Goal: Task Accomplishment & Management: Manage account settings

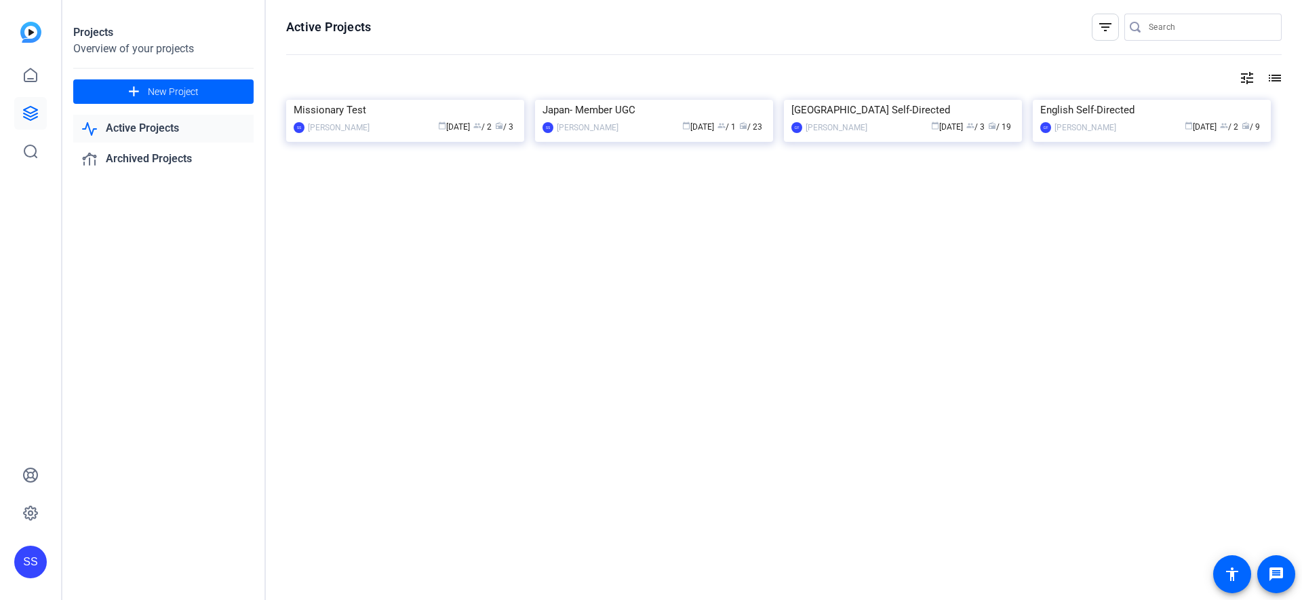
click at [414, 100] on img at bounding box center [405, 100] width 238 height 0
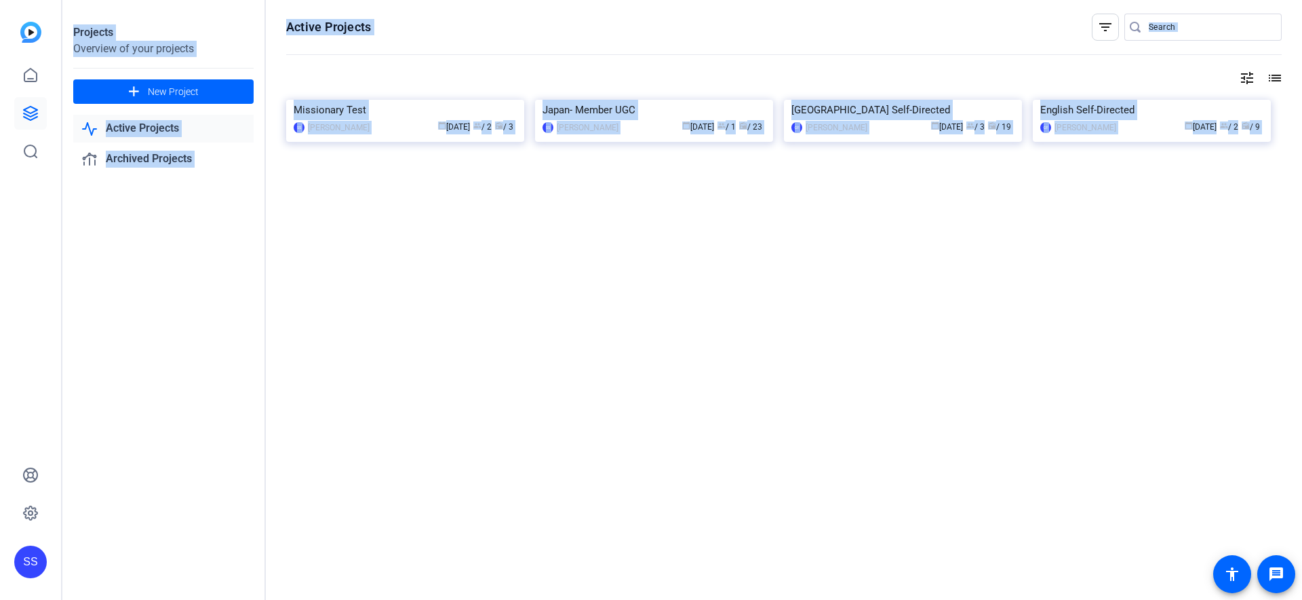
click at [414, 166] on div "Projects Overview of your projects add New Project Active Projects Archived Pro…" at bounding box center [682, 300] width 1240 height 600
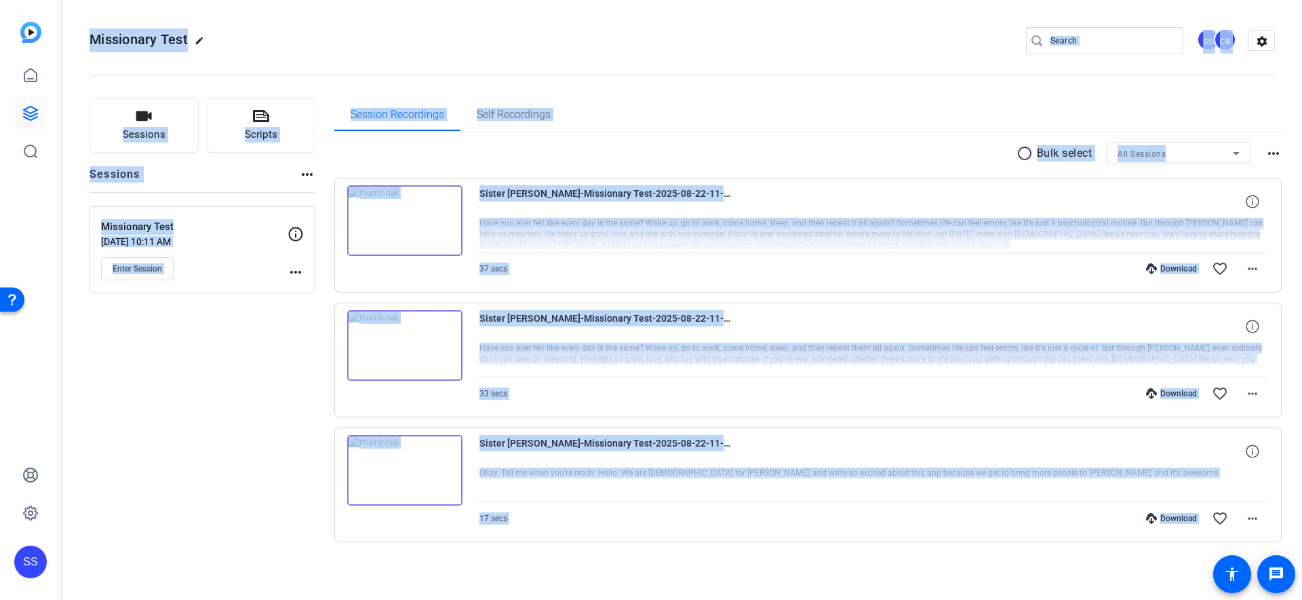
click at [282, 448] on div "Sessions Scripts Sessions more_horiz Missionary Test [DATE] 10:11 AM Enter Sess…" at bounding box center [203, 341] width 226 height 487
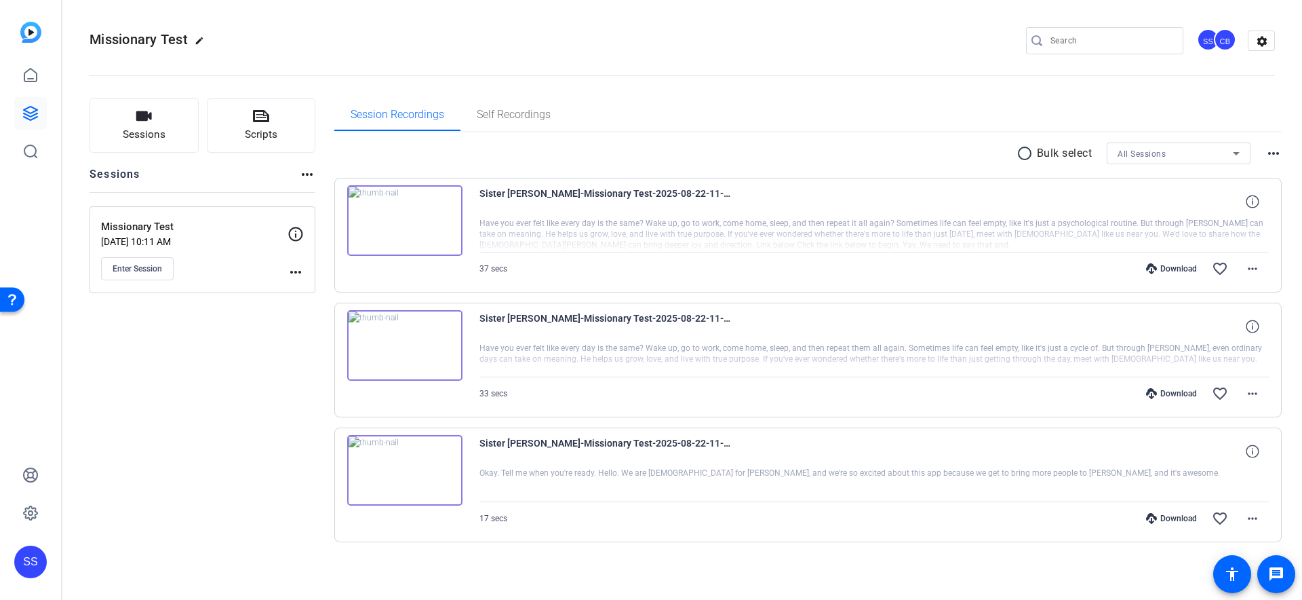
click at [1161, 273] on div "Download" at bounding box center [1171, 268] width 64 height 11
click at [431, 349] on img at bounding box center [404, 345] width 115 height 71
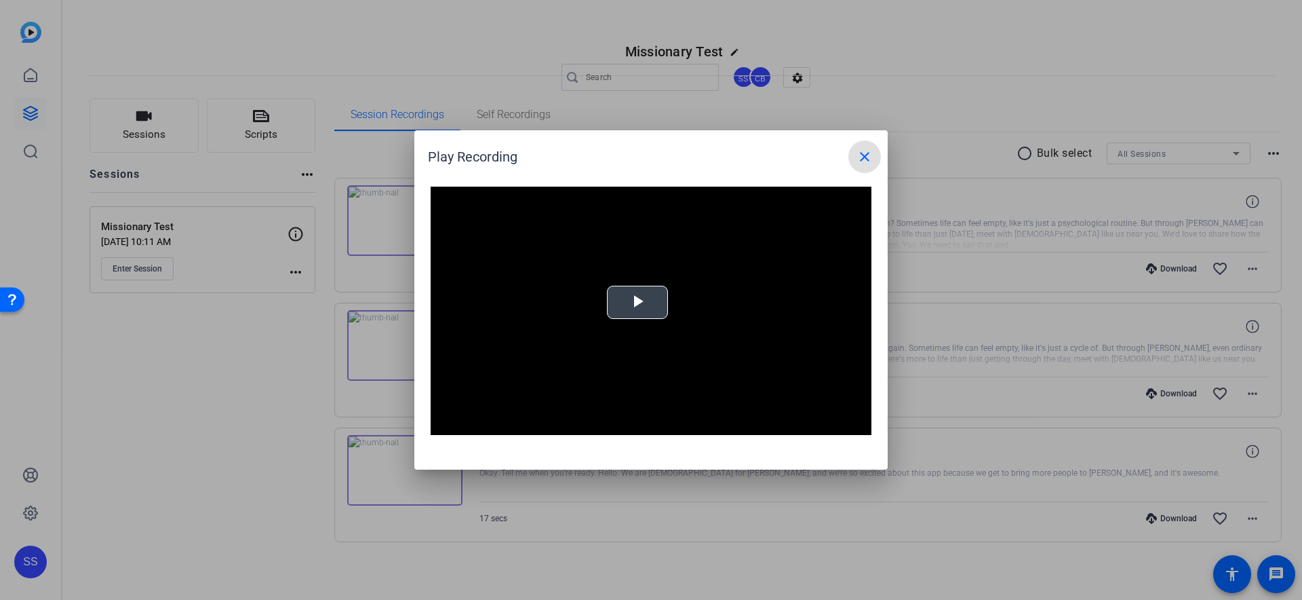
click at [634, 307] on video "Video Player" at bounding box center [651, 311] width 441 height 248
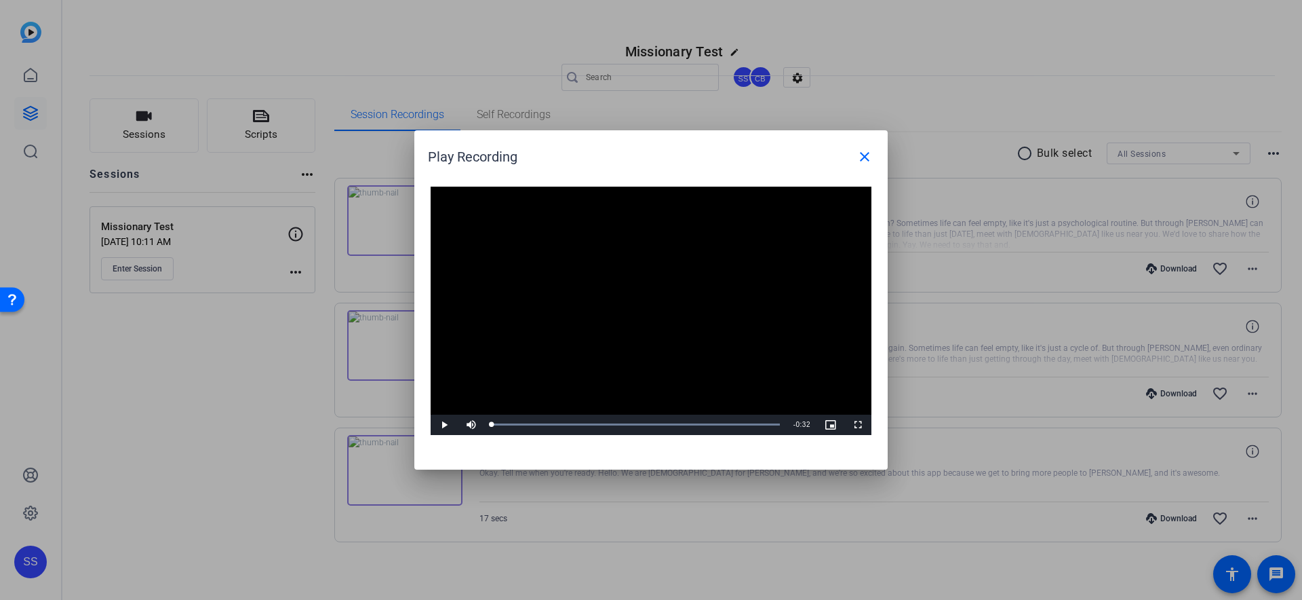
click at [634, 307] on video "Video Player" at bounding box center [651, 311] width 441 height 248
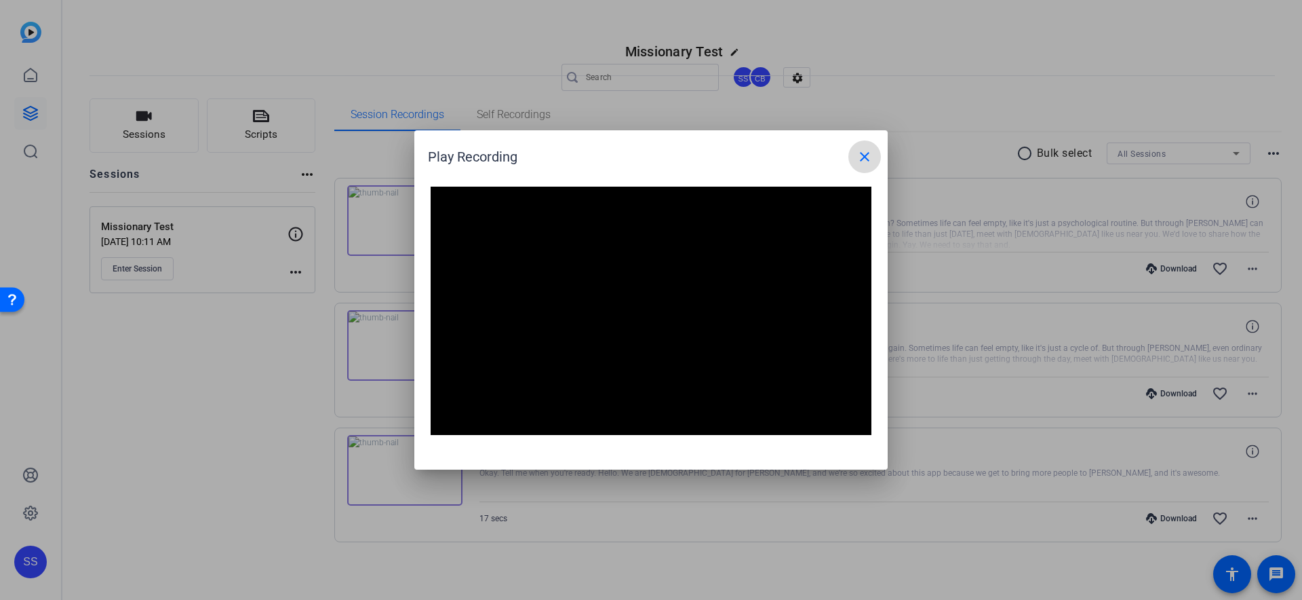
click at [869, 155] on mat-icon "close" at bounding box center [865, 157] width 16 height 16
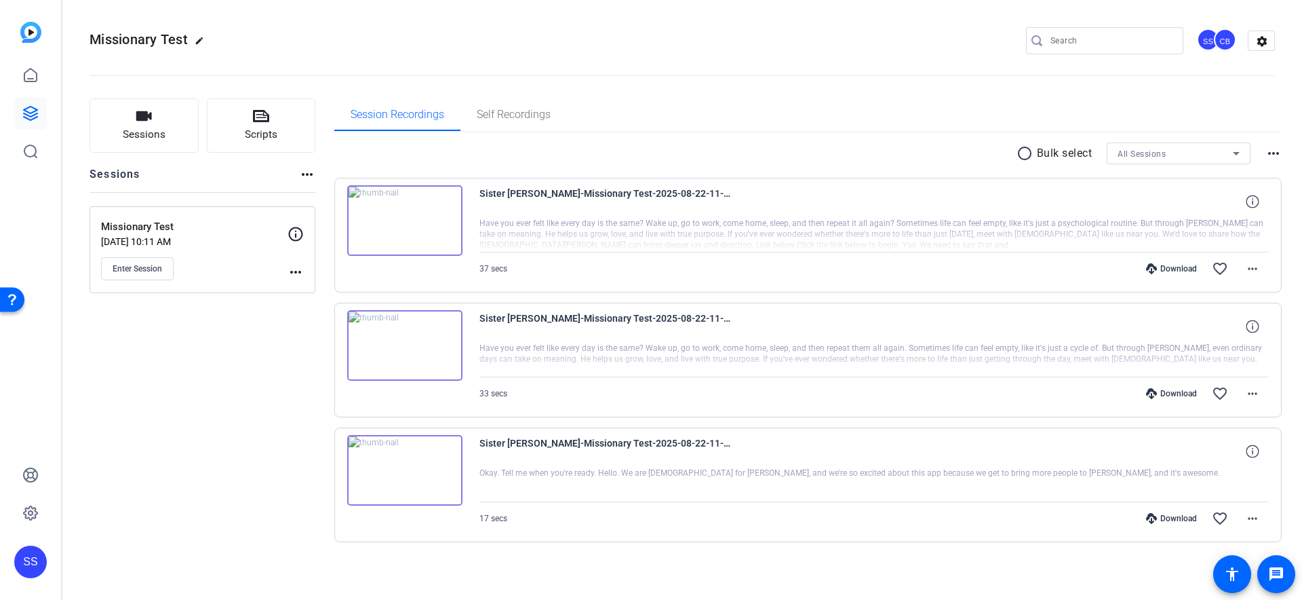
click at [416, 484] on img at bounding box center [404, 470] width 115 height 71
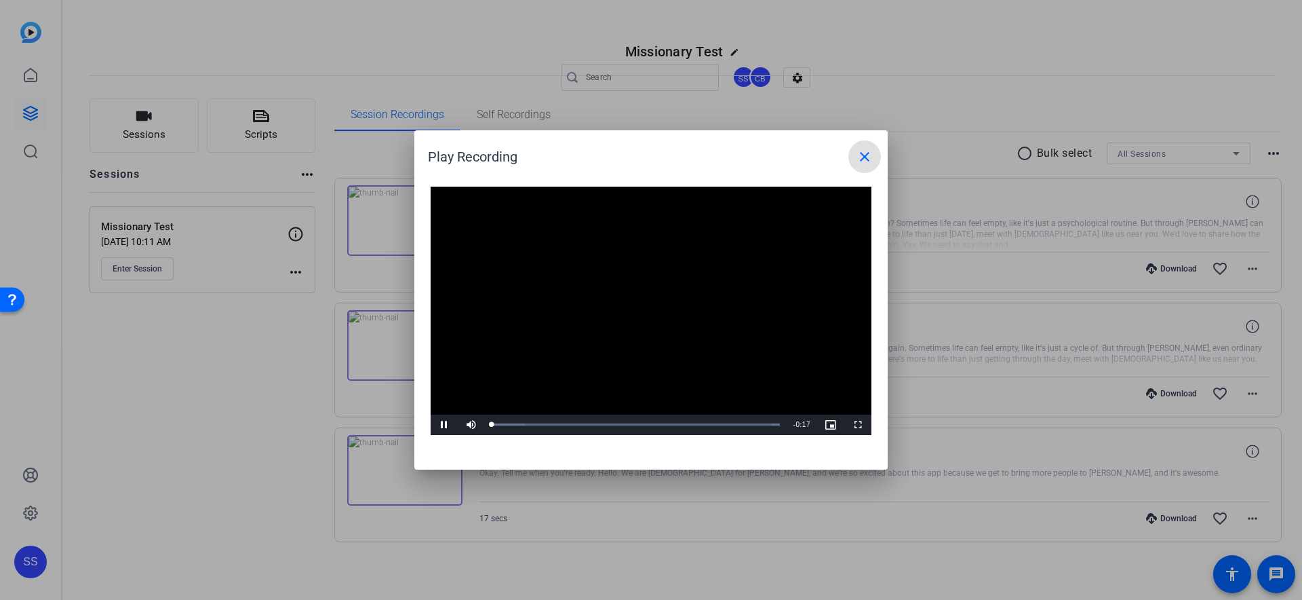
click at [643, 297] on video "Video Player" at bounding box center [651, 311] width 441 height 248
click at [623, 323] on video "Video Player" at bounding box center [651, 311] width 441 height 248
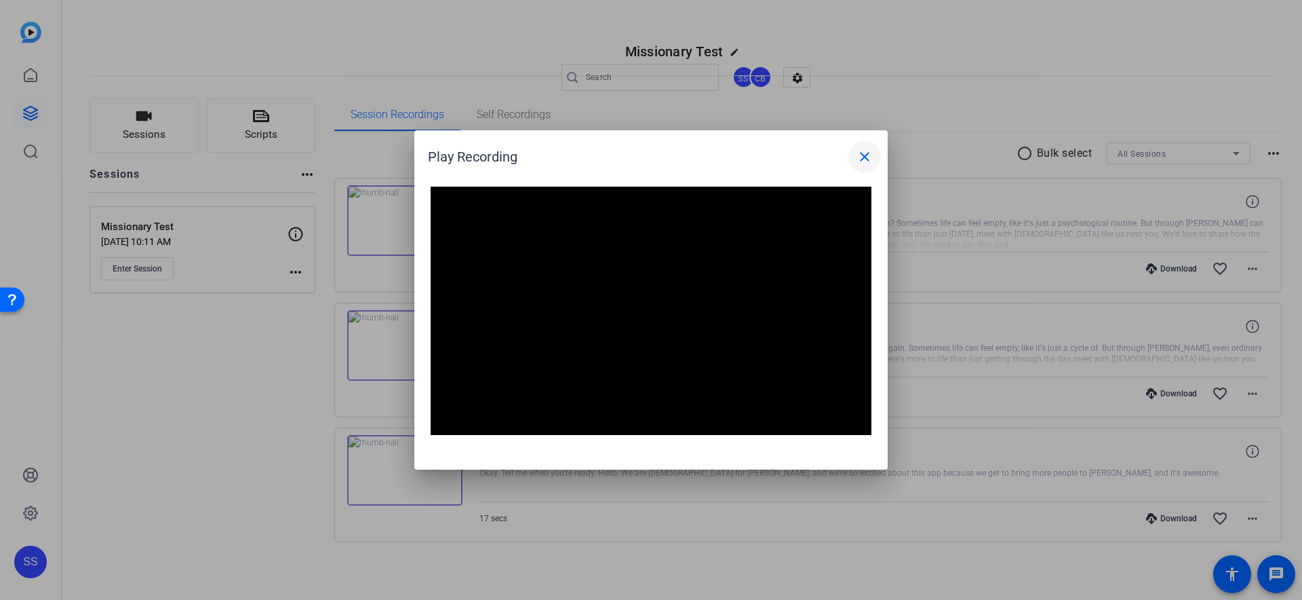
click at [861, 153] on mat-icon "close" at bounding box center [865, 157] width 16 height 16
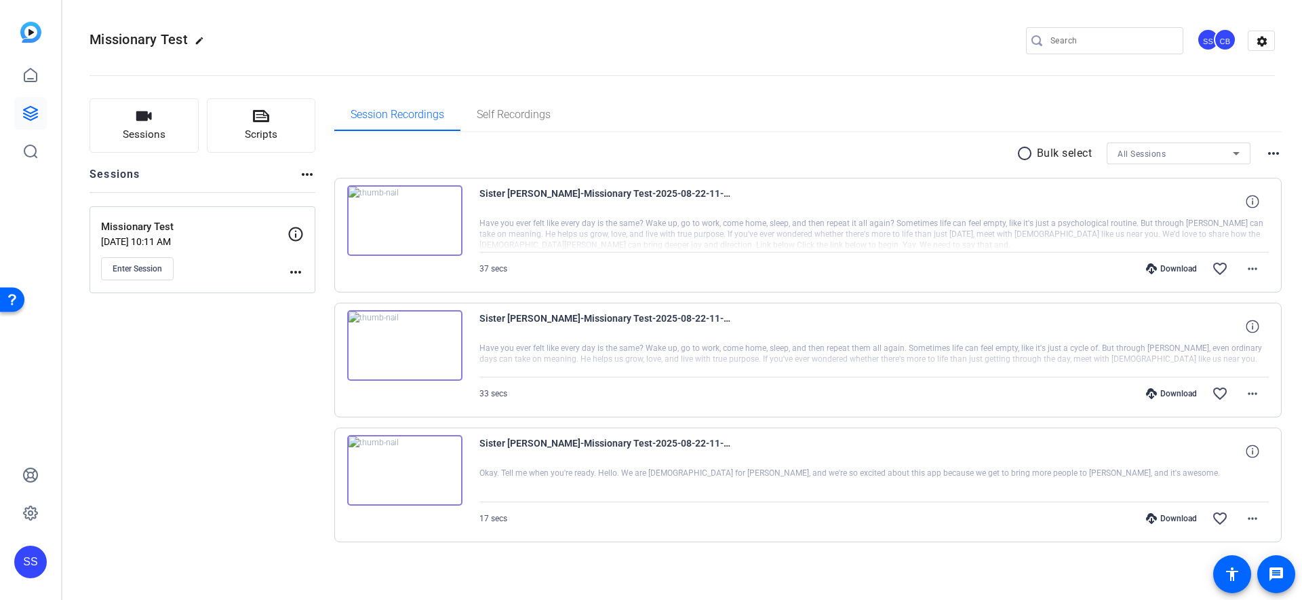
click at [397, 216] on img at bounding box center [404, 220] width 115 height 71
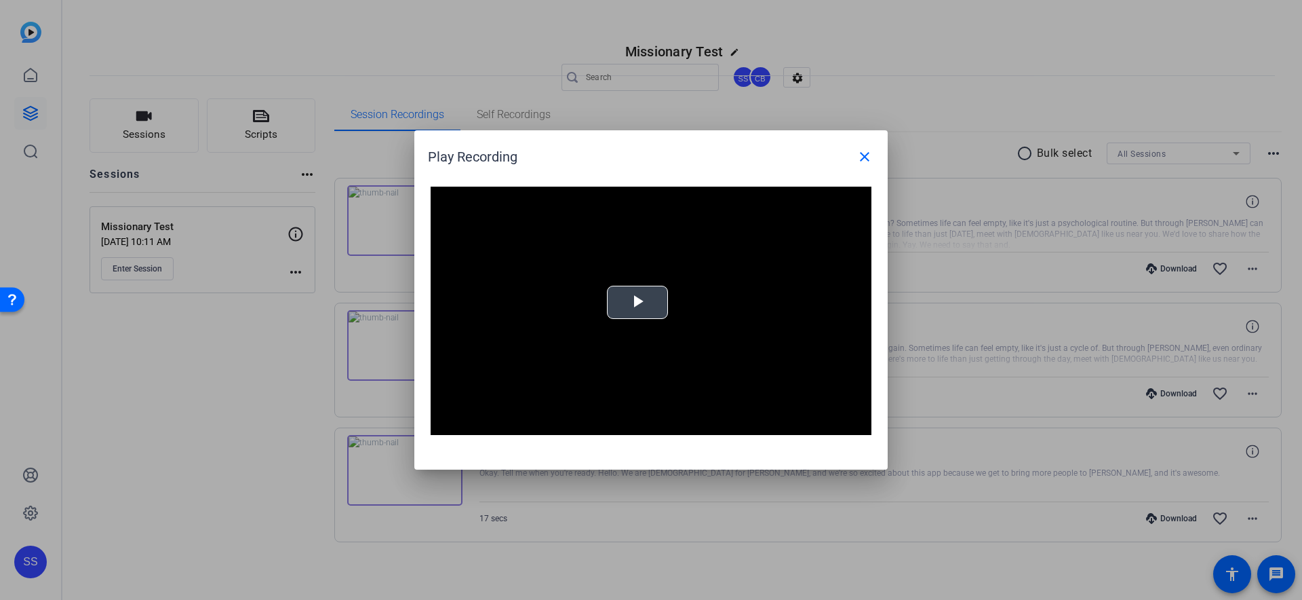
drag, startPoint x: 637, startPoint y: 273, endPoint x: 638, endPoint y: 292, distance: 19.7
click at [638, 277] on video "Video Player" at bounding box center [651, 311] width 441 height 248
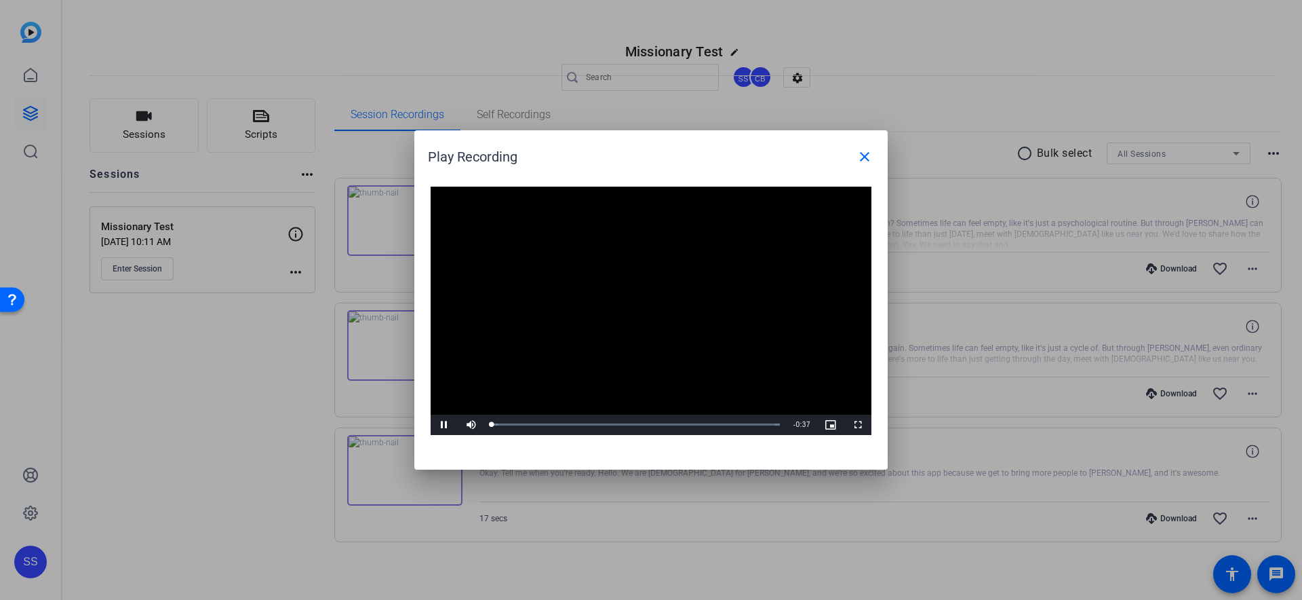
click at [638, 292] on video "Video Player" at bounding box center [651, 311] width 441 height 248
drag, startPoint x: 650, startPoint y: 292, endPoint x: 596, endPoint y: 362, distance: 88.0
click at [650, 292] on video "Video Player" at bounding box center [651, 311] width 441 height 248
click at [652, 330] on video "Video Player" at bounding box center [651, 311] width 441 height 248
click at [864, 159] on mat-icon "close" at bounding box center [865, 157] width 16 height 16
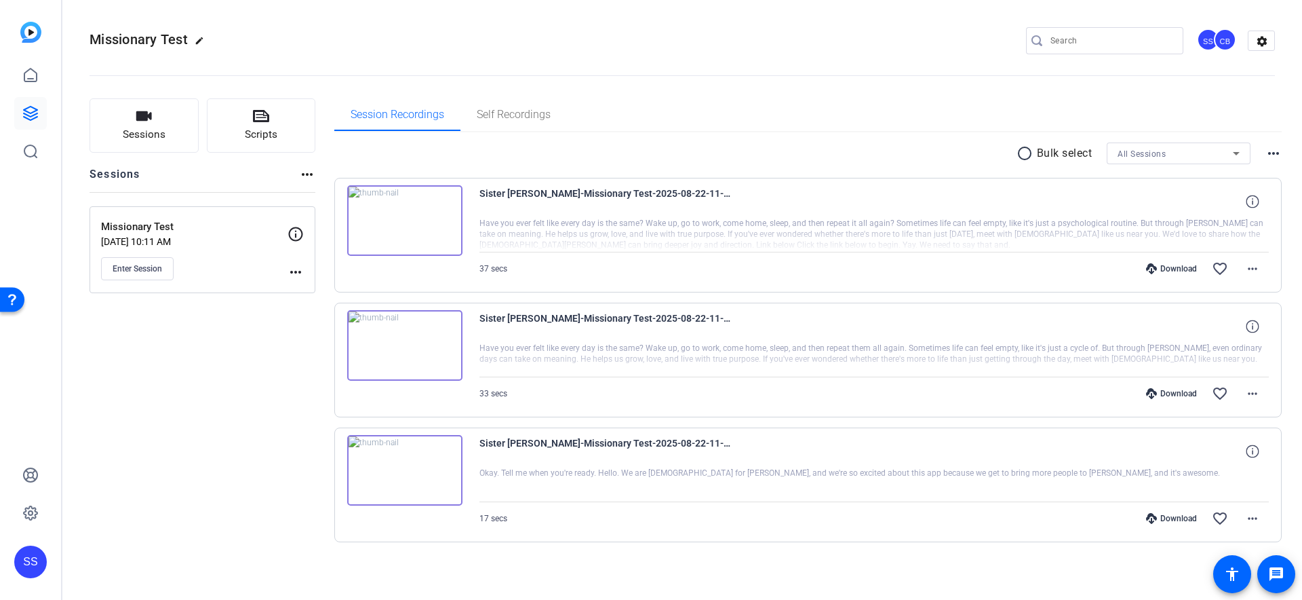
click at [1178, 521] on div "Download" at bounding box center [1171, 518] width 64 height 11
